Goal: Entertainment & Leisure: Consume media (video, audio)

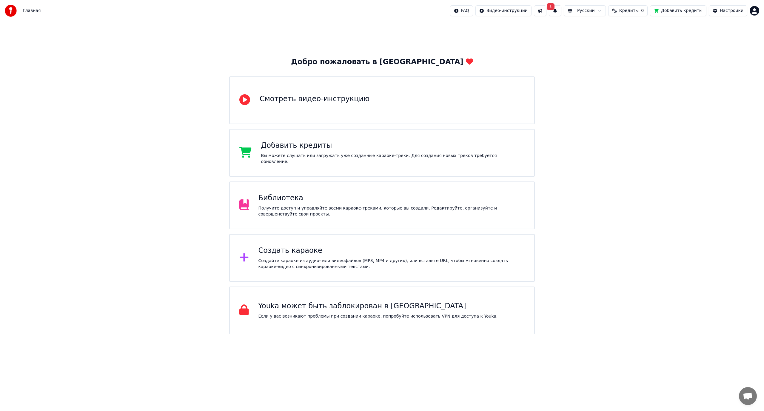
click at [370, 211] on div "Получите доступ и управляйте всеми караоке-треками, которые вы создали. Редакти…" at bounding box center [392, 211] width 267 height 12
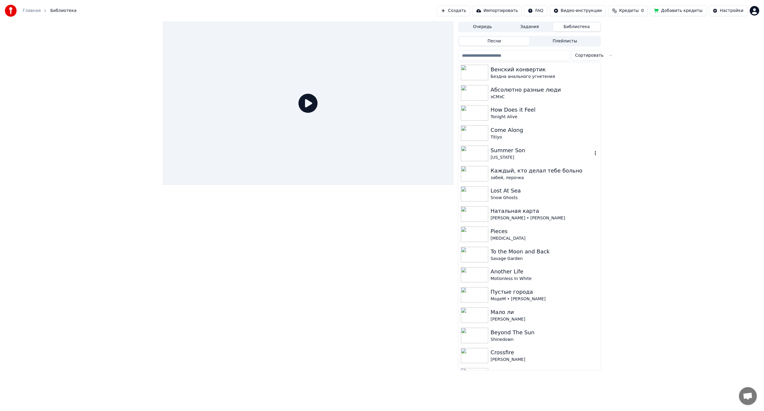
click at [514, 160] on div "[US_STATE]" at bounding box center [542, 158] width 102 height 6
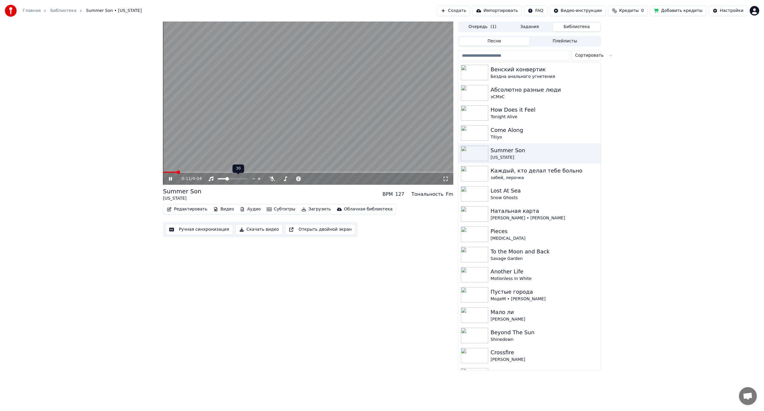
click at [227, 181] on span at bounding box center [227, 179] width 4 height 4
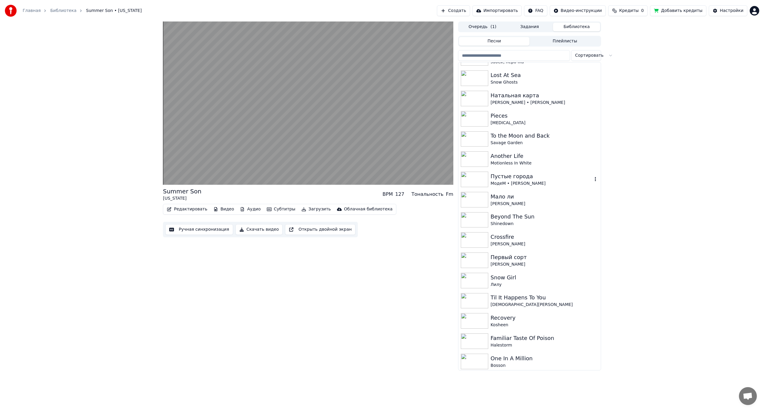
scroll to position [119, 0]
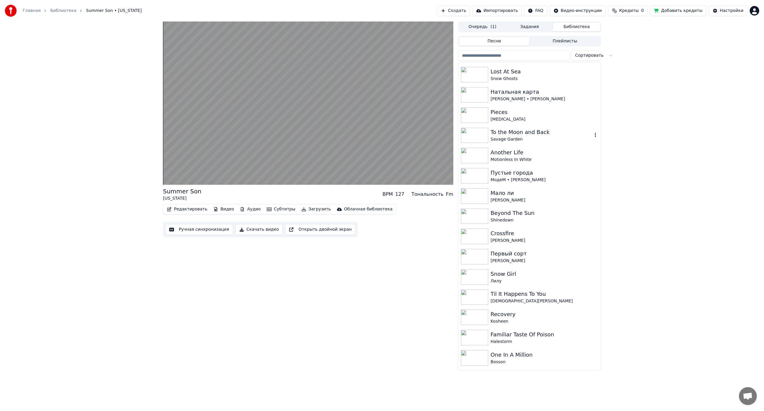
click at [542, 132] on div "To the Moon and Back" at bounding box center [542, 132] width 102 height 8
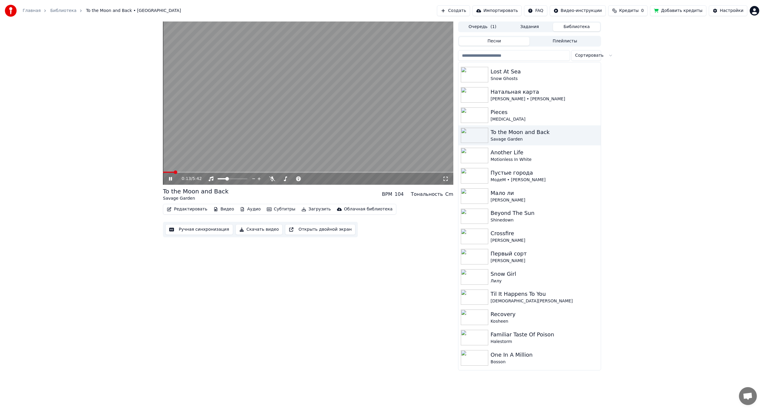
click at [174, 172] on span at bounding box center [308, 172] width 290 height 1
click at [186, 172] on span at bounding box center [308, 172] width 290 height 1
click at [197, 172] on span at bounding box center [308, 172] width 290 height 1
click at [196, 172] on span at bounding box center [182, 172] width 38 height 1
click at [192, 172] on span at bounding box center [179, 172] width 33 height 1
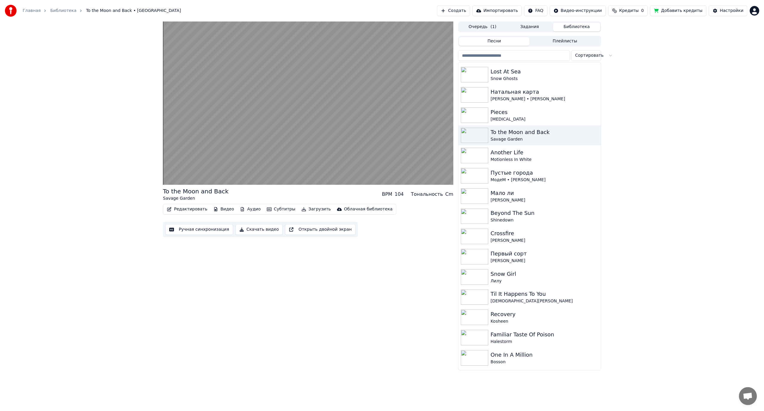
drag, startPoint x: 521, startPoint y: 214, endPoint x: 545, endPoint y: 236, distance: 32.6
click at [649, 208] on div "To the Moon and Back Savage Garden BPM 104 Тональность Cm Редактировать Видео А…" at bounding box center [382, 195] width 764 height 349
click at [516, 233] on div "Crossfire" at bounding box center [542, 233] width 102 height 8
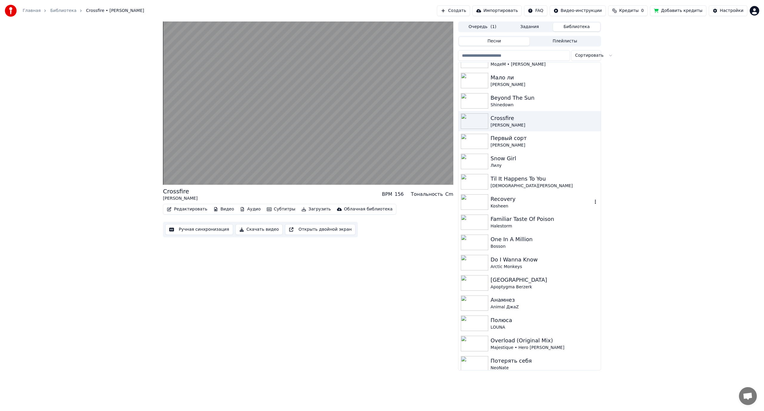
scroll to position [239, 0]
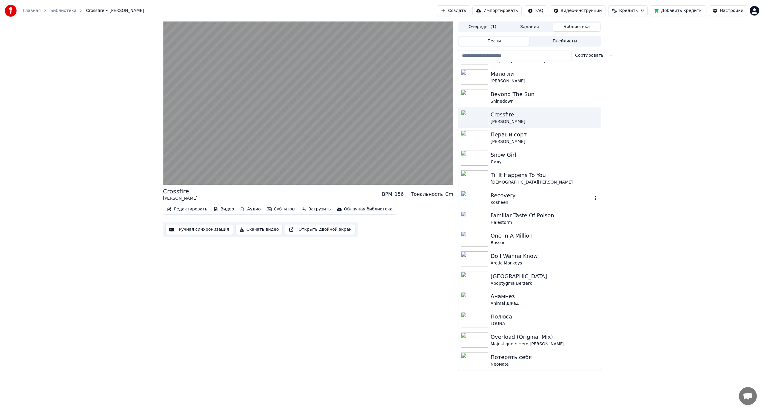
click at [536, 200] on div "Kosheen" at bounding box center [542, 203] width 102 height 6
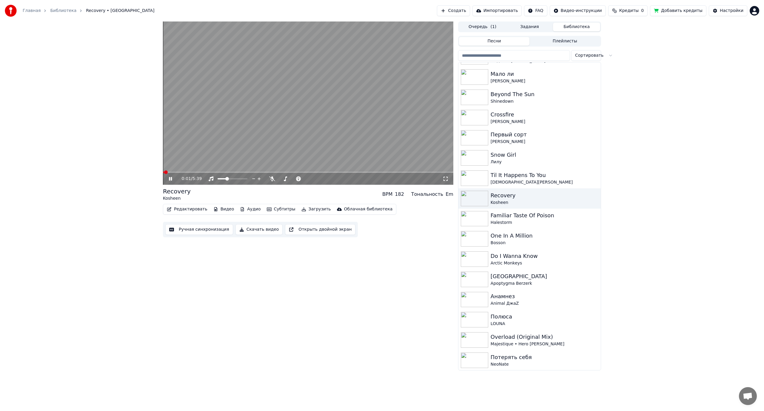
click at [186, 172] on span at bounding box center [308, 172] width 290 height 1
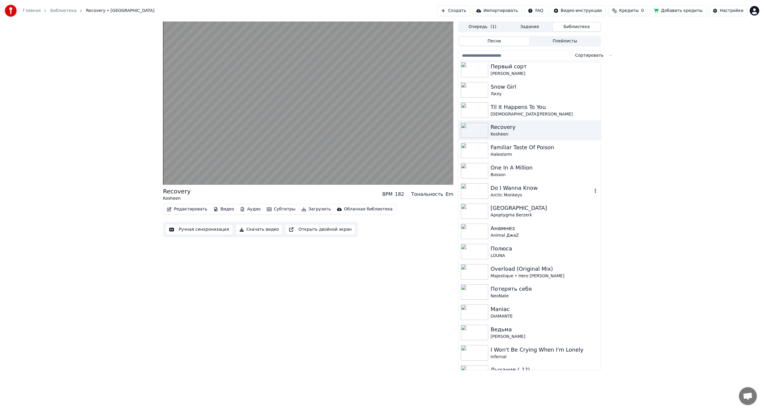
scroll to position [328, 0]
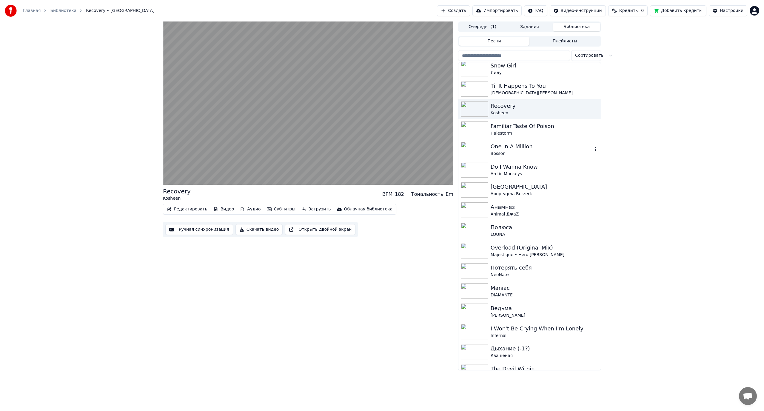
click at [536, 148] on div "One In A Million" at bounding box center [542, 146] width 102 height 8
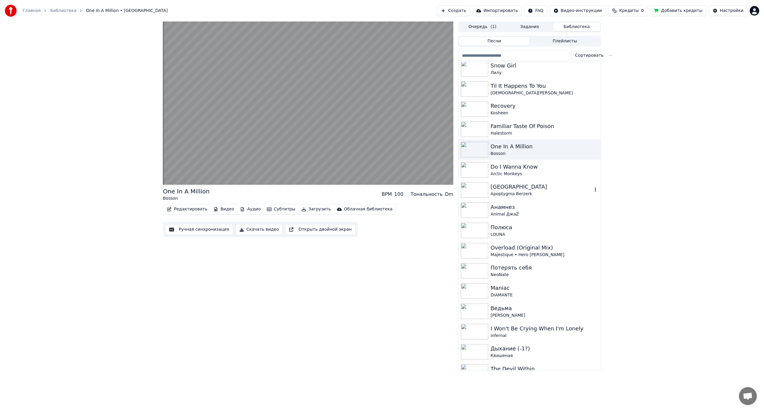
click at [537, 196] on div "Apoptygma Berzerk" at bounding box center [542, 194] width 102 height 6
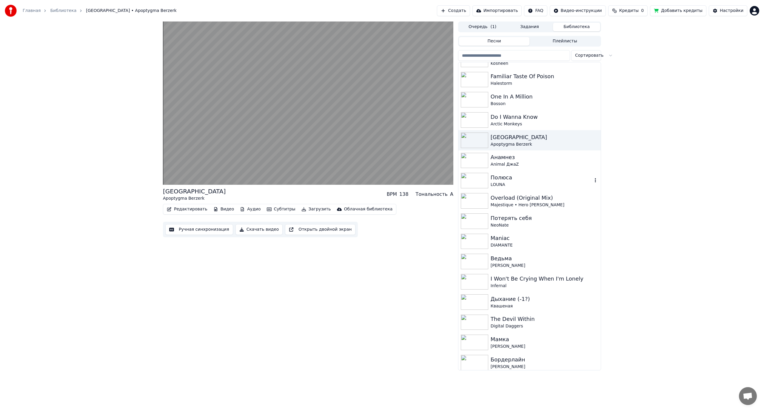
scroll to position [388, 0]
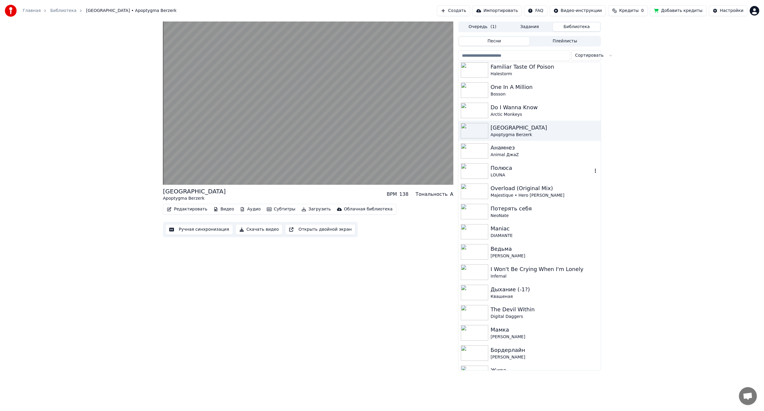
click at [522, 173] on div "LOUNA" at bounding box center [542, 175] width 102 height 6
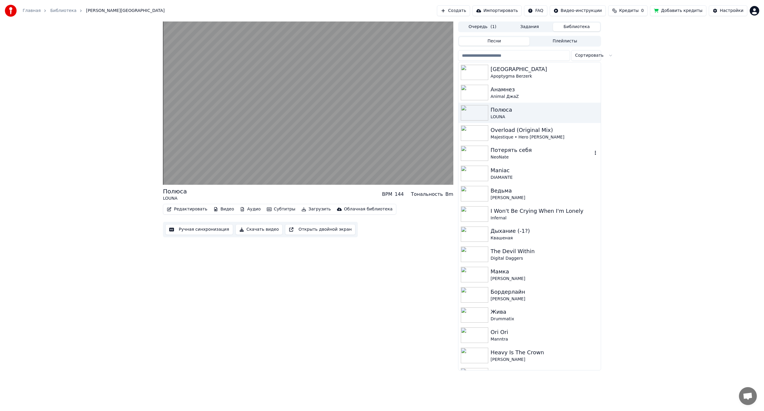
scroll to position [448, 0]
click at [534, 156] on div "NeoNate" at bounding box center [542, 156] width 102 height 6
click at [532, 173] on div "DIAMANTE" at bounding box center [542, 176] width 102 height 6
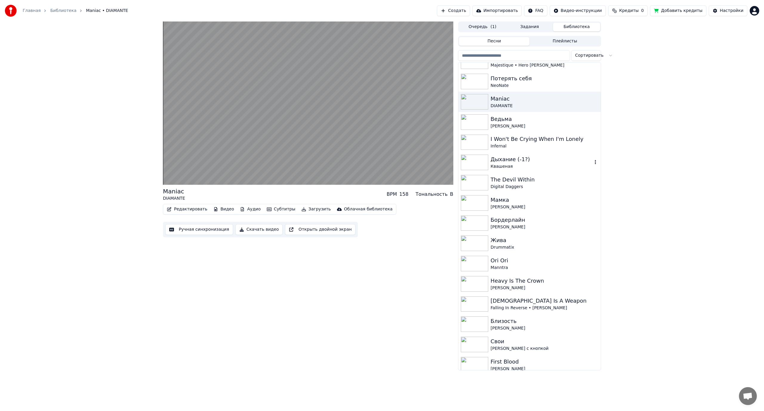
scroll to position [537, 0]
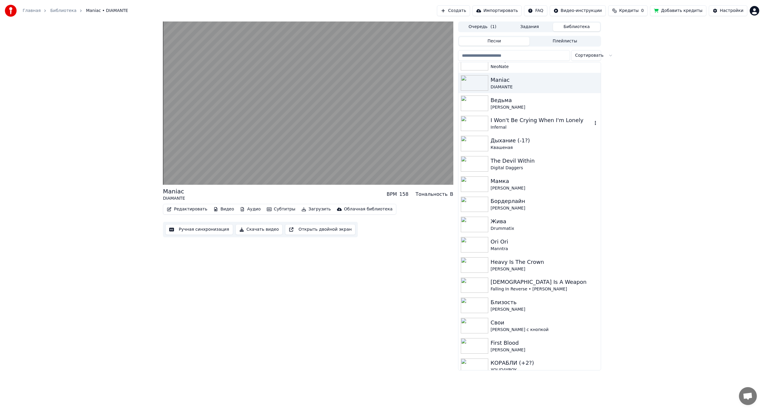
click at [529, 127] on div "Infernal" at bounding box center [542, 127] width 102 height 6
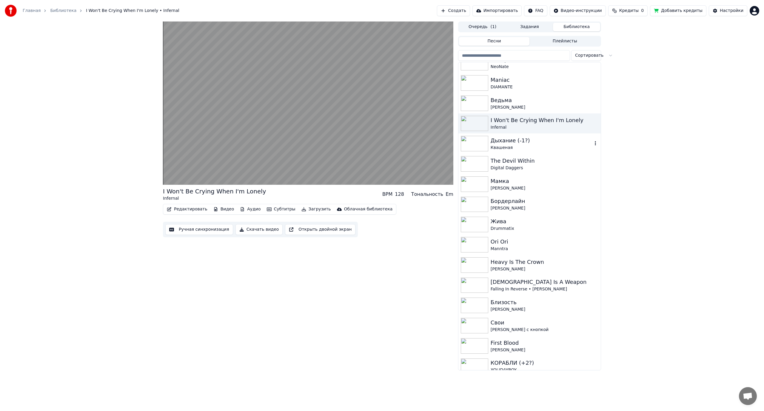
click at [545, 147] on div "Квашеная" at bounding box center [542, 148] width 102 height 6
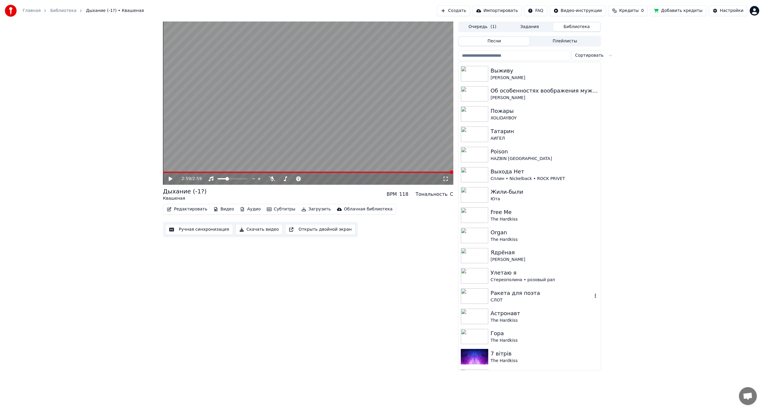
scroll to position [3325, 0]
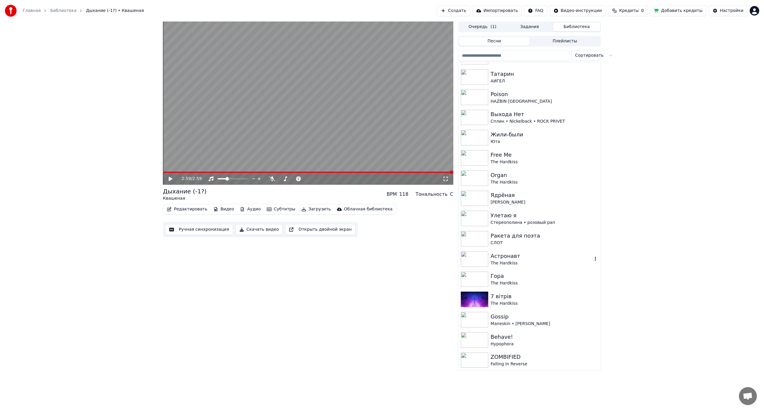
click at [525, 263] on div "The Hardkiss" at bounding box center [542, 263] width 102 height 6
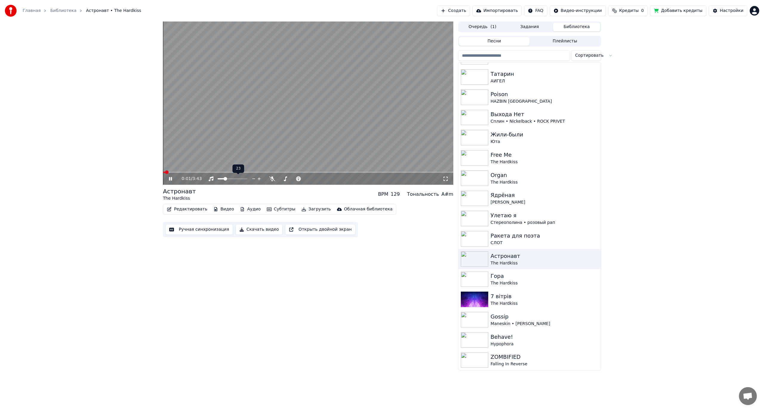
click at [225, 179] on span at bounding box center [226, 179] width 4 height 4
click at [521, 348] on div "Behave! Hypophora" at bounding box center [530, 340] width 142 height 20
